Goal: Obtain resource: Obtain resource

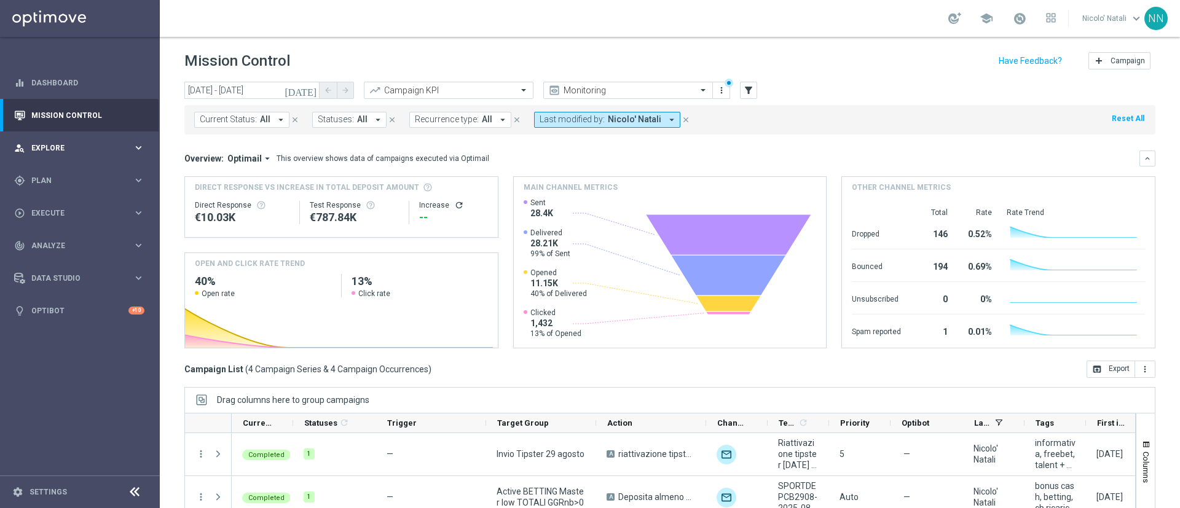
click at [52, 151] on span "Explore" at bounding box center [81, 147] width 101 height 7
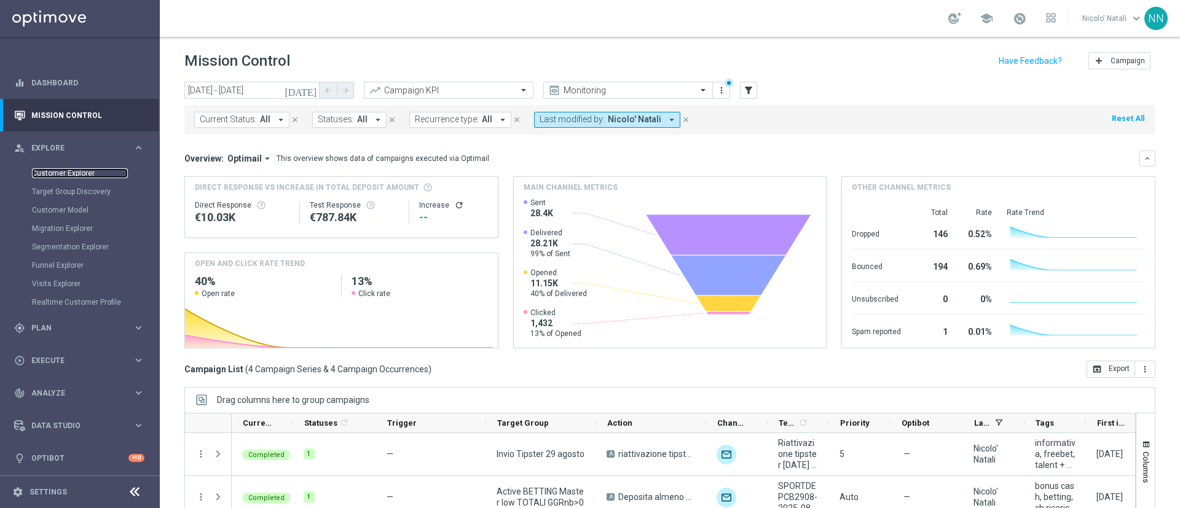
click at [58, 170] on link "Customer Explorer" at bounding box center [80, 173] width 96 height 10
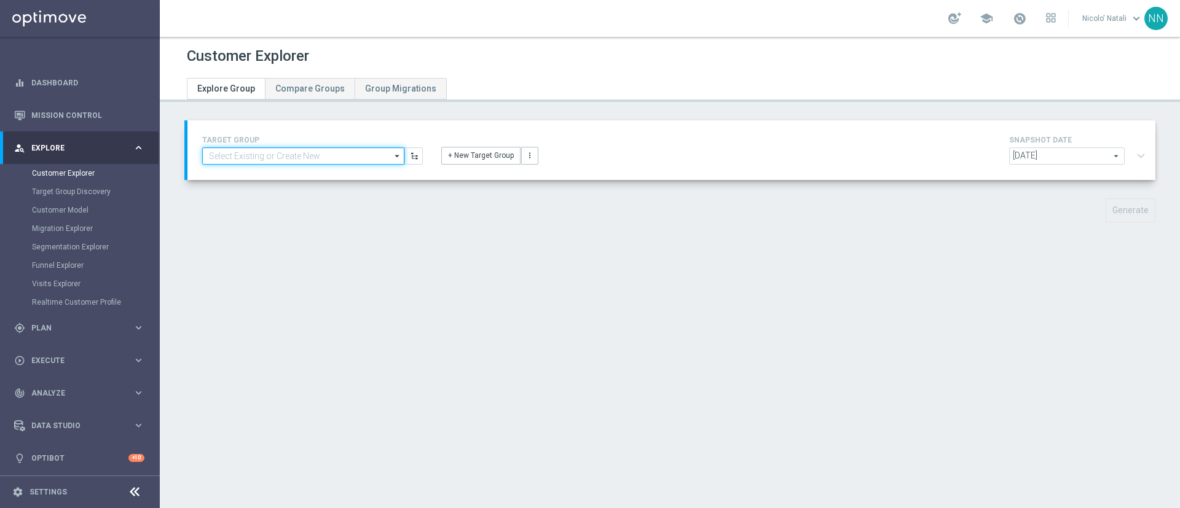
click at [260, 157] on input at bounding box center [303, 155] width 202 height 17
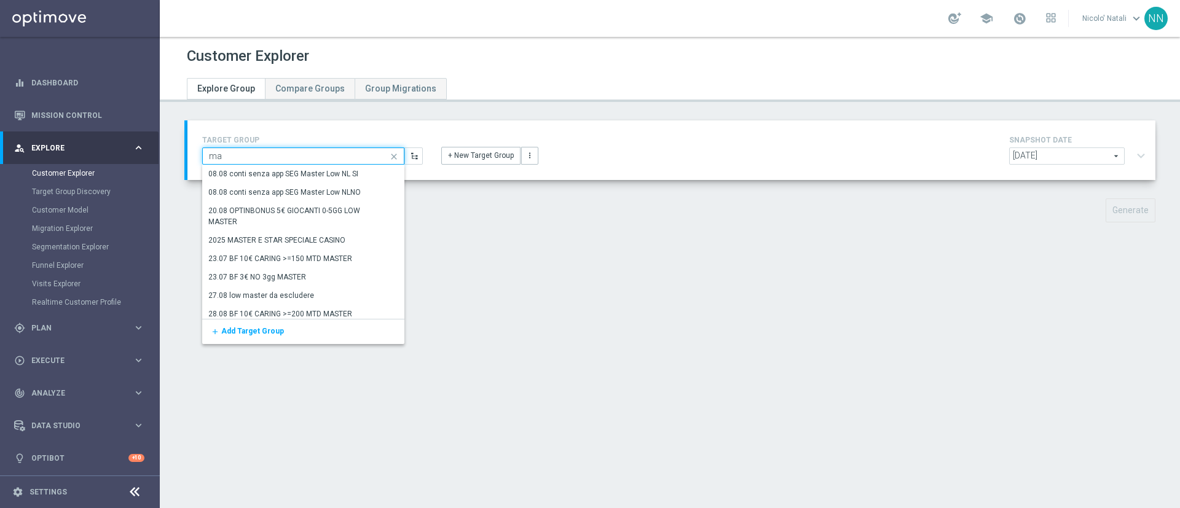
type input "m"
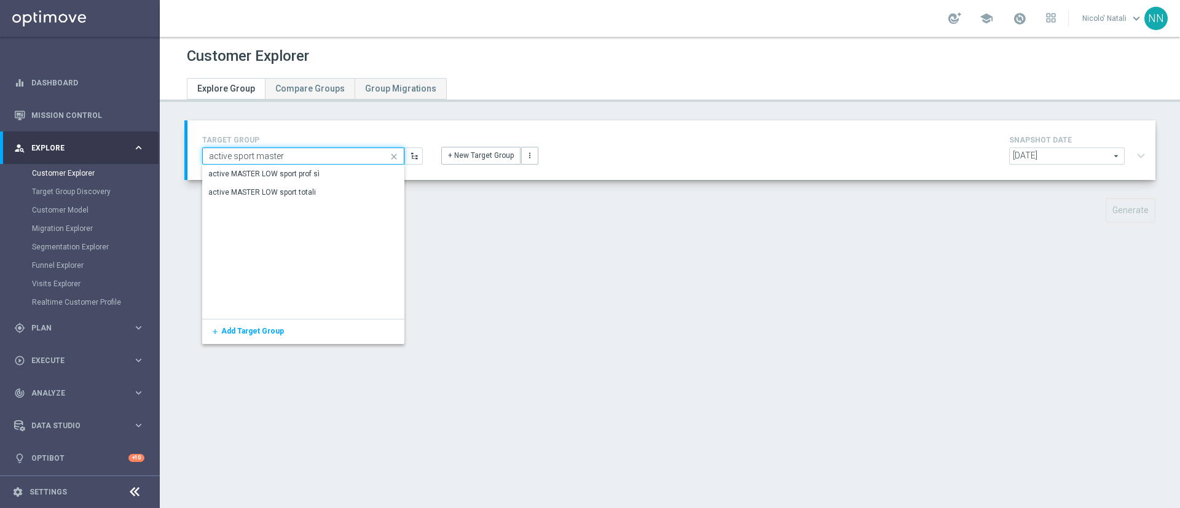
type input "active sport master"
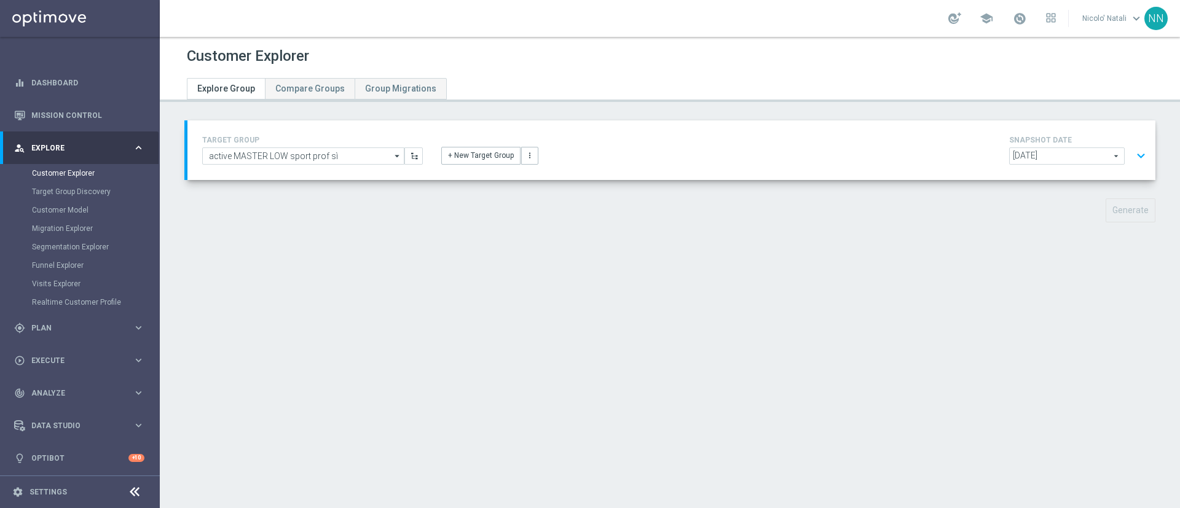
click at [1050, 169] on div "TARGET GROUP active MASTER LOW sport prof sì active MASTER LOW sport prof sì ar…" at bounding box center [671, 150] width 968 height 60
click at [1046, 155] on span "[DATE]" at bounding box center [1066, 156] width 114 height 16
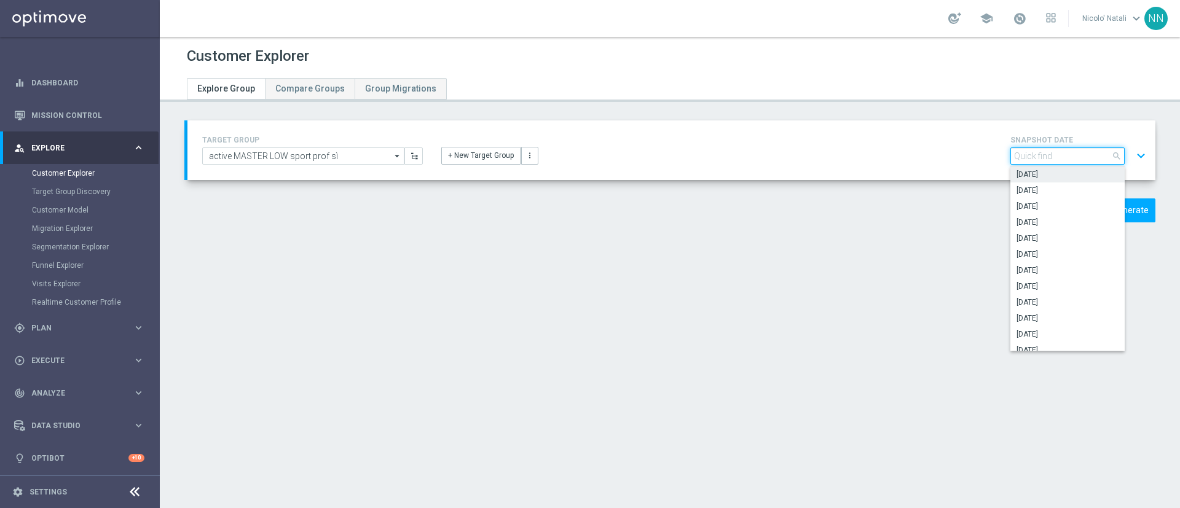
click at [1046, 155] on input "search" at bounding box center [1067, 155] width 114 height 17
click at [1051, 182] on label "[DATE]" at bounding box center [1067, 190] width 114 height 16
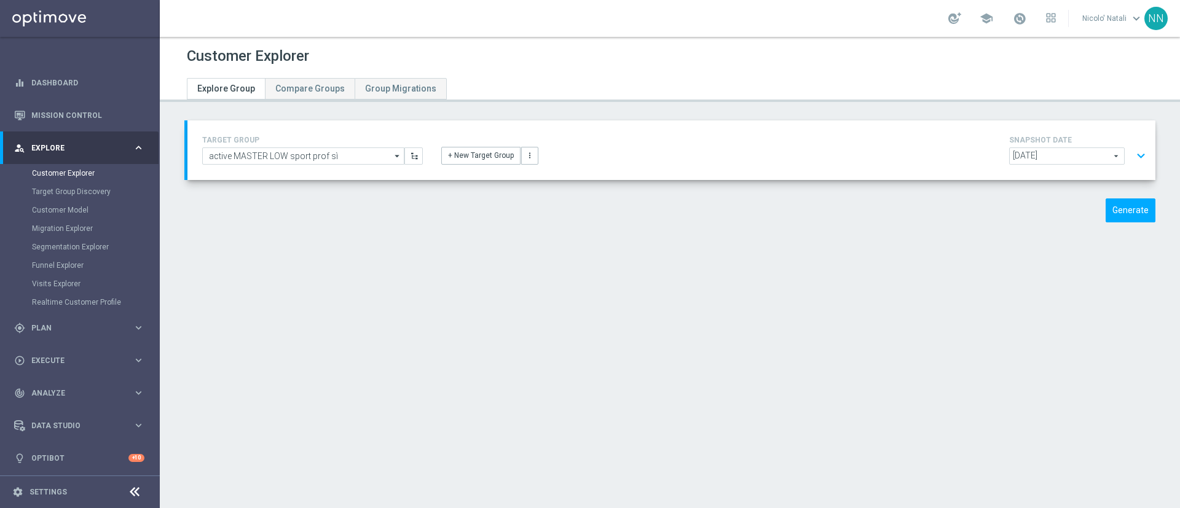
type input "[DATE]"
click at [1121, 207] on button "Generate" at bounding box center [1130, 210] width 50 height 24
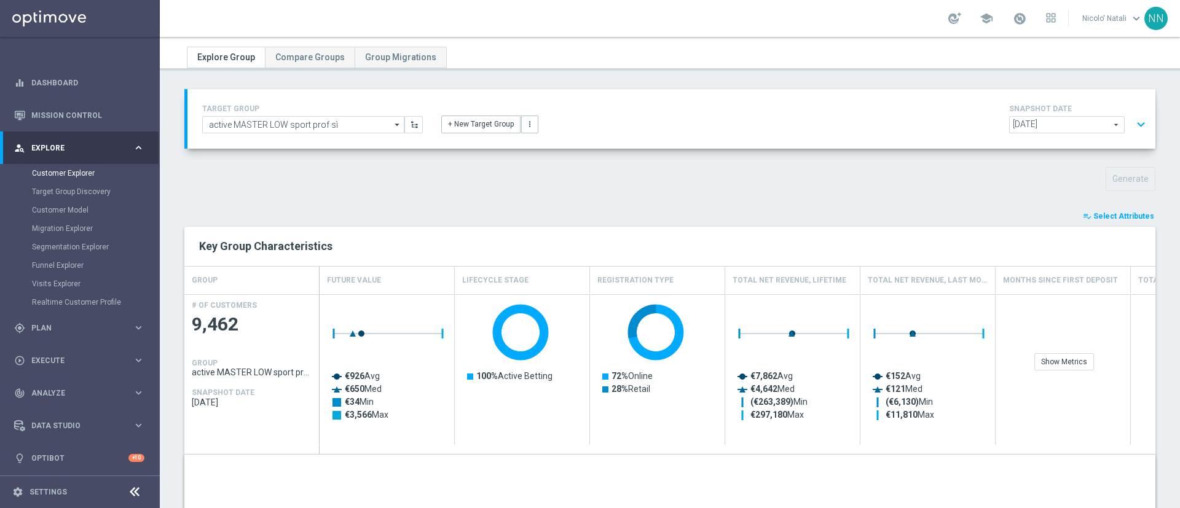
scroll to position [31, 0]
click at [1093, 220] on span "Select Attributes" at bounding box center [1123, 217] width 61 height 9
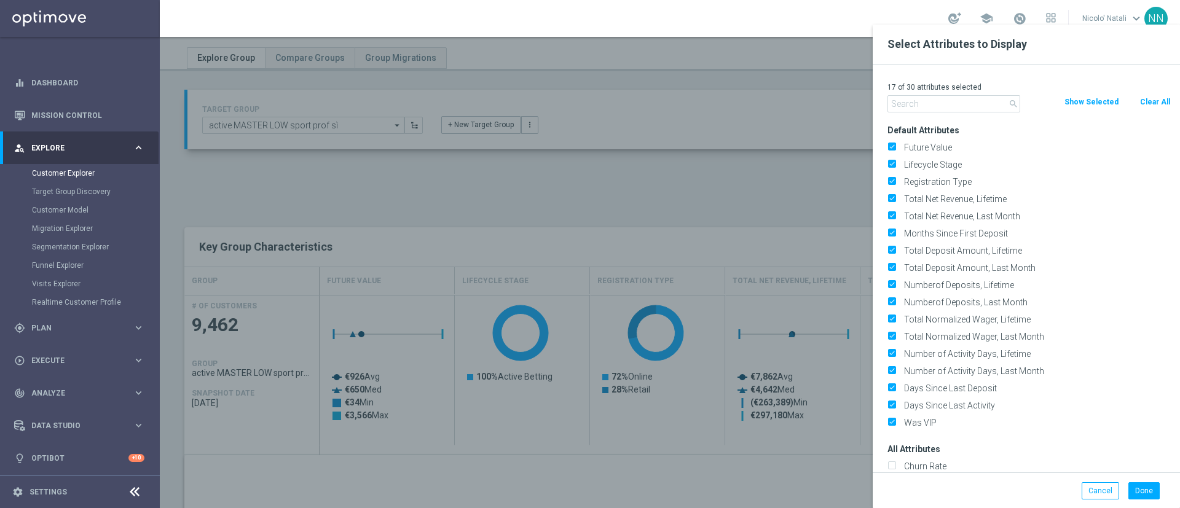
click at [1155, 107] on button "Clear All" at bounding box center [1154, 102] width 33 height 14
checkbox input "false"
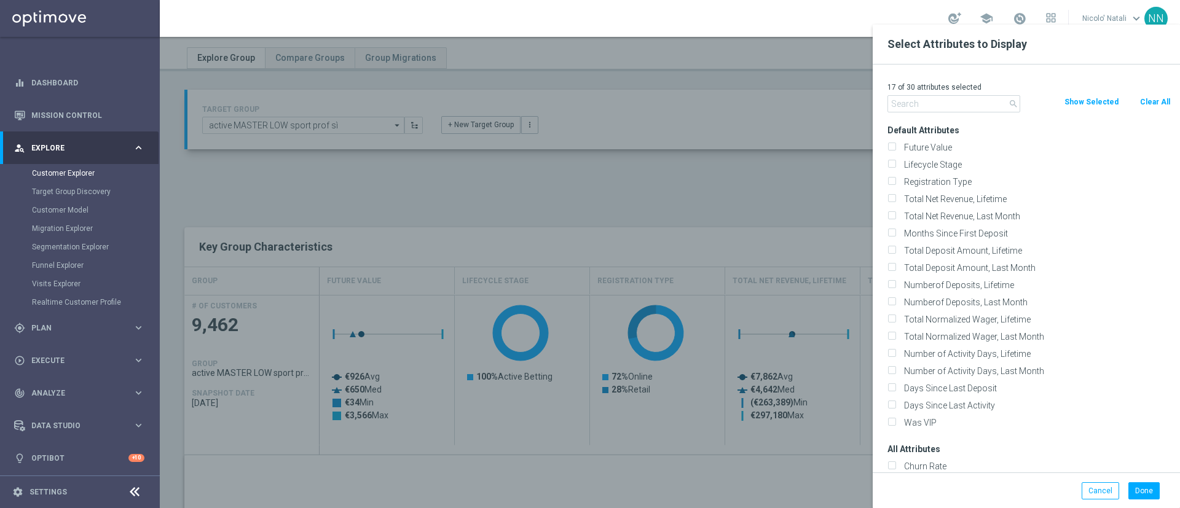
checkbox input "false"
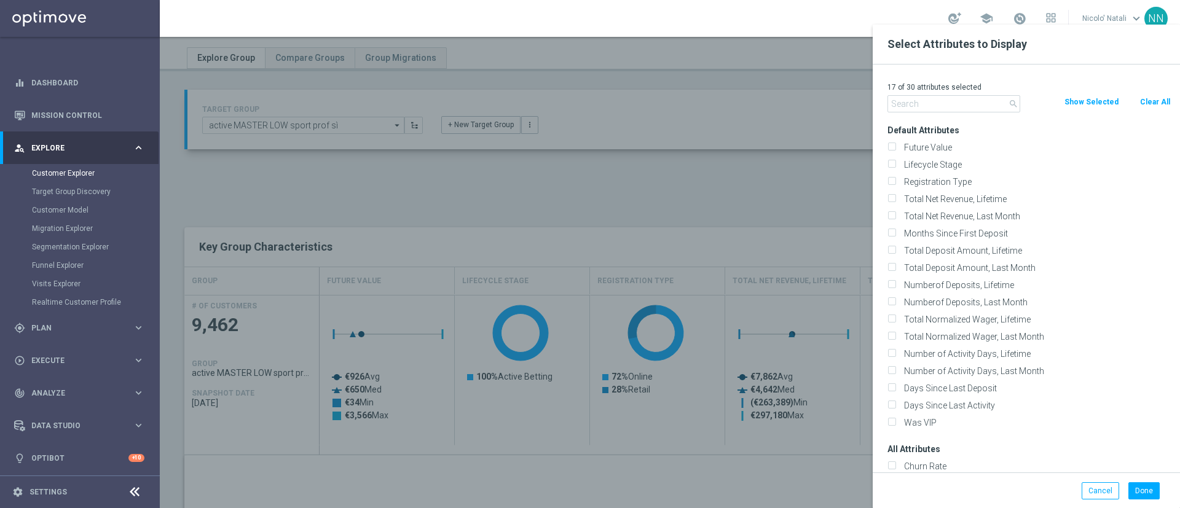
checkbox input "false"
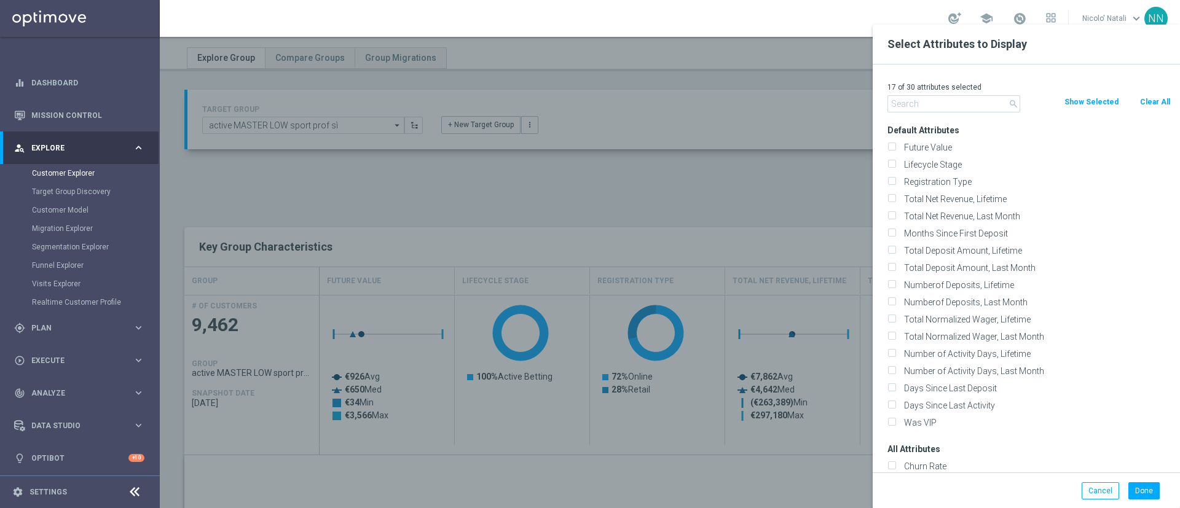
checkbox input "false"
click at [958, 92] on p "0 of 30 attributes selected" at bounding box center [1028, 87] width 283 height 10
click at [951, 101] on input "text" at bounding box center [953, 103] width 133 height 17
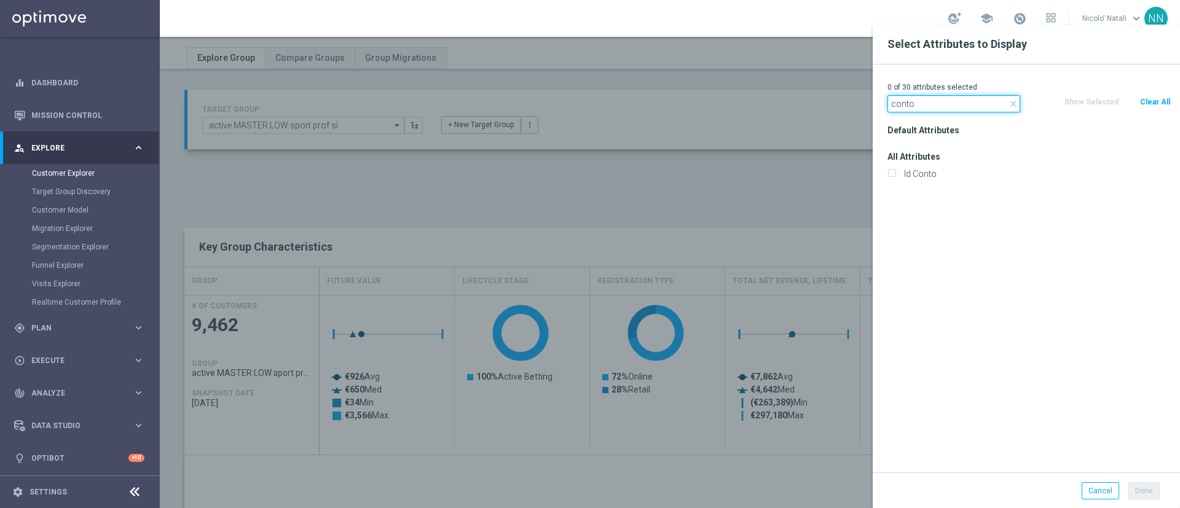
type input "conto"
click at [912, 182] on div "Id Conto" at bounding box center [1029, 173] width 302 height 17
click at [922, 163] on div "All Attributes Id Conto" at bounding box center [1029, 165] width 302 height 34
click at [921, 170] on label "Id Conto" at bounding box center [1034, 173] width 271 height 11
click at [895, 171] on input "Id Conto" at bounding box center [891, 175] width 8 height 8
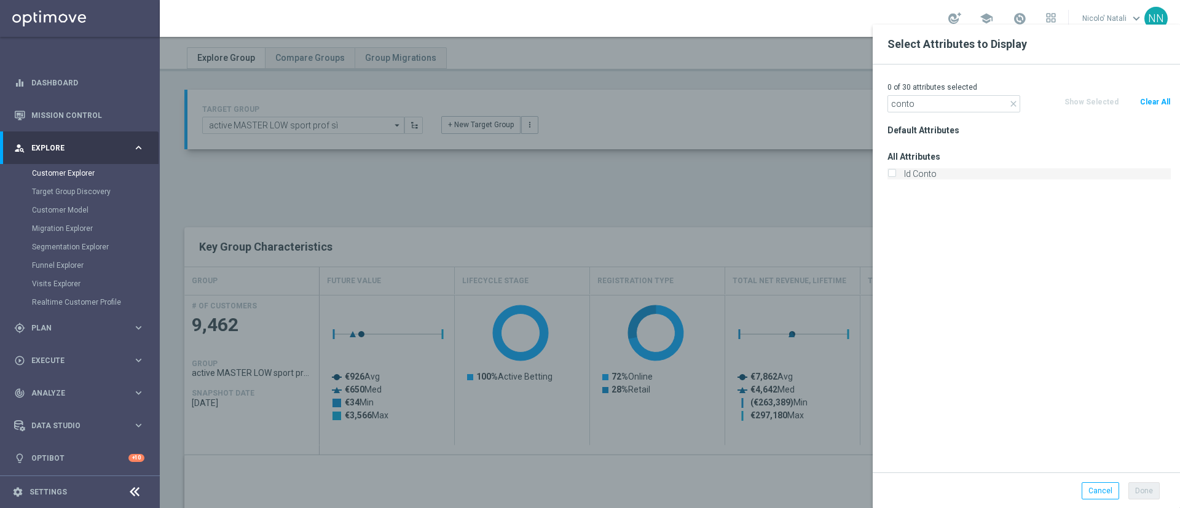
checkbox input "true"
click at [1140, 484] on button "Done" at bounding box center [1143, 490] width 31 height 17
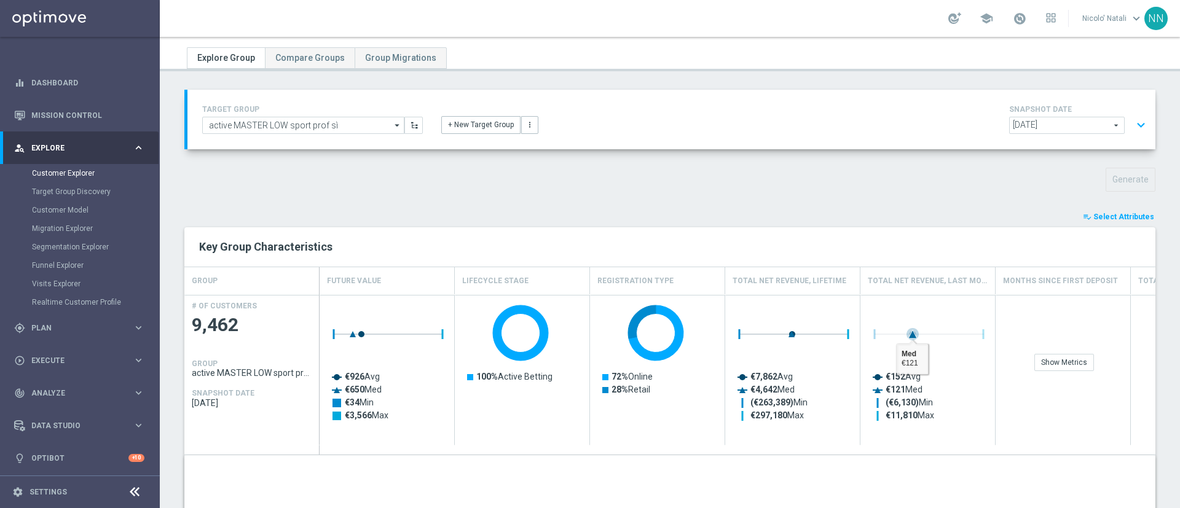
type input "Search"
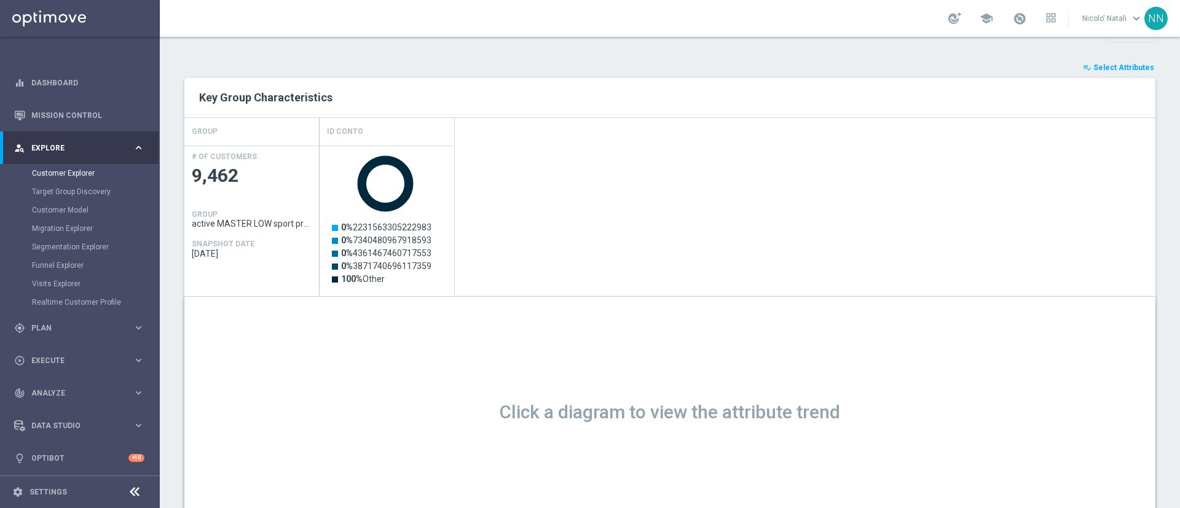
scroll to position [318, 0]
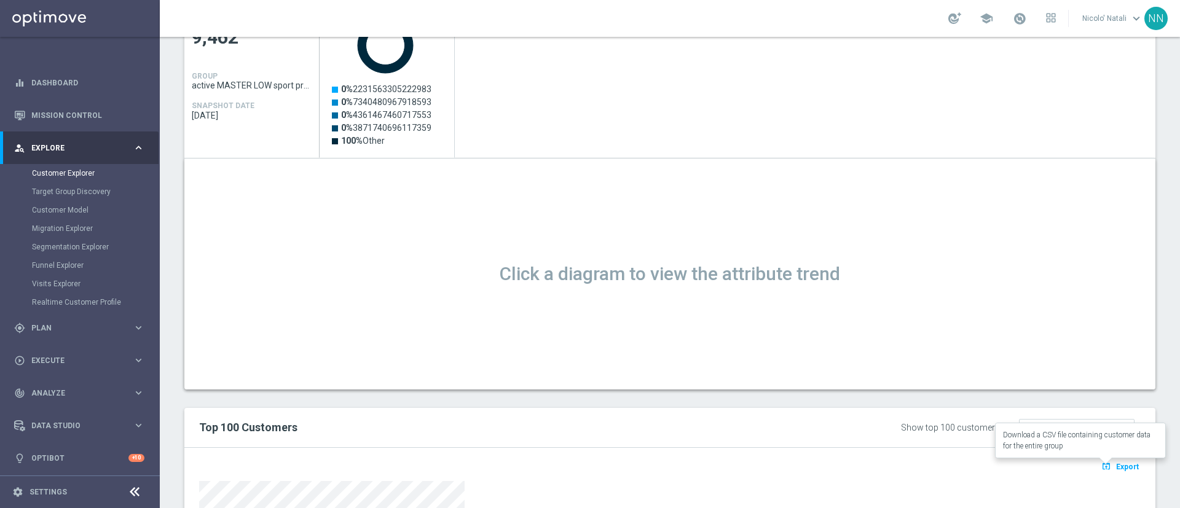
click at [1101, 470] on icon "open_in_browser" at bounding box center [1107, 466] width 13 height 10
